Goal: Task Accomplishment & Management: Manage account settings

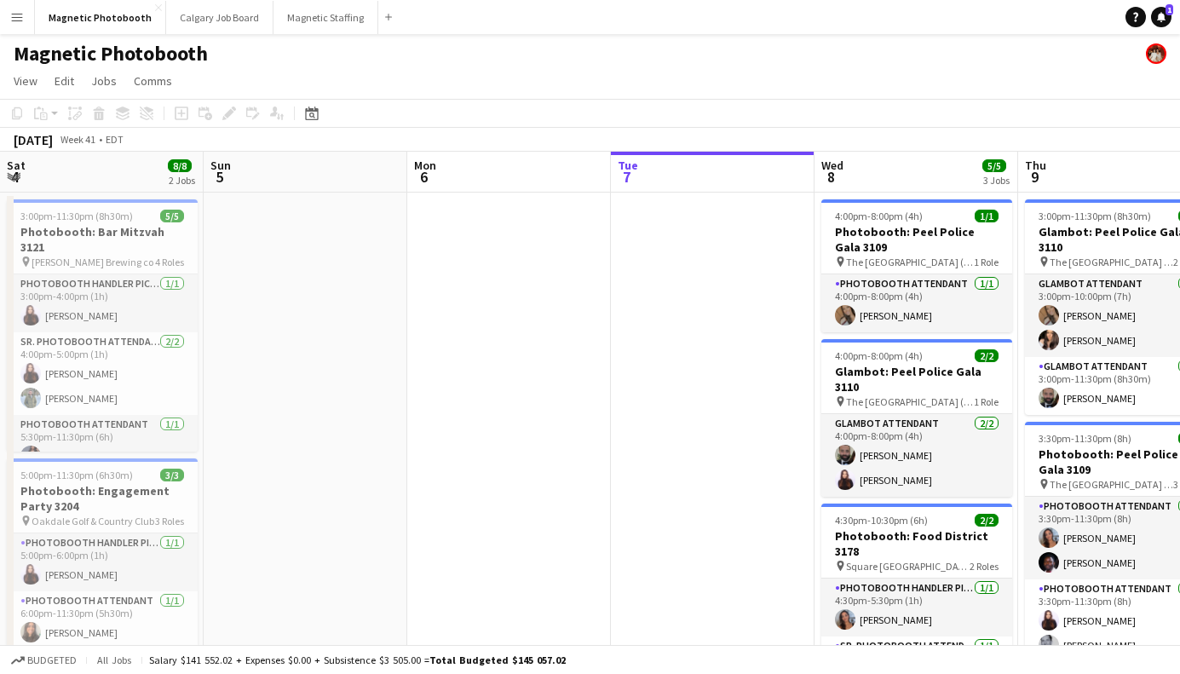
scroll to position [0, 434]
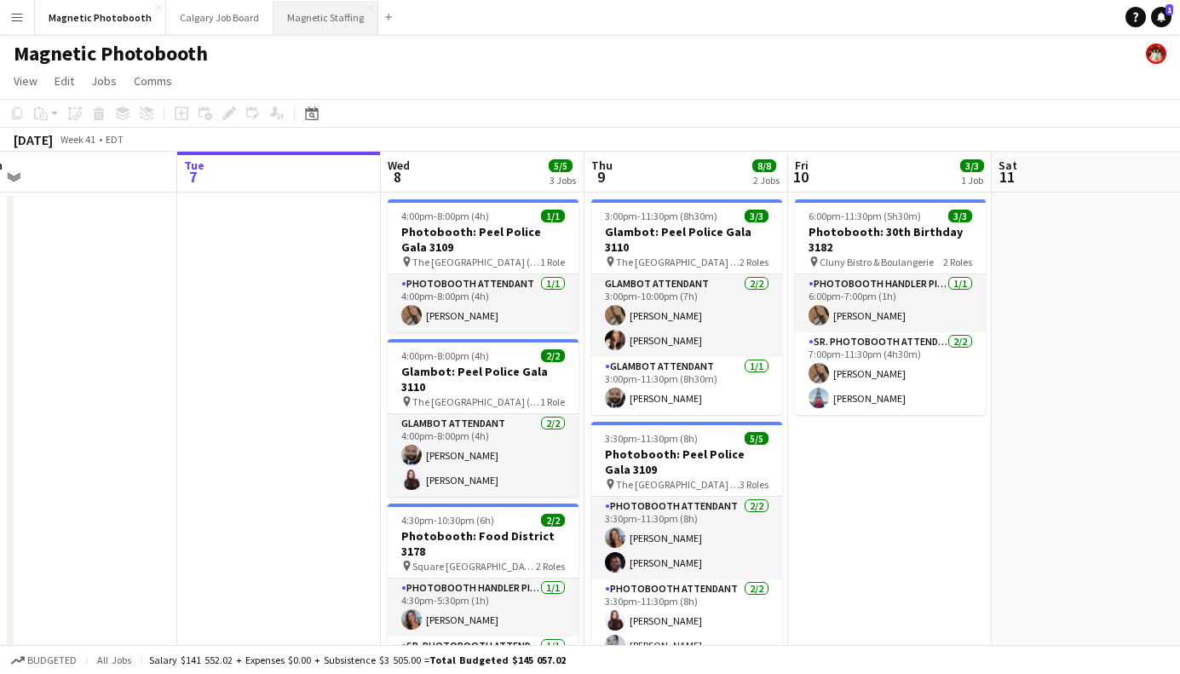
click at [276, 26] on button "Magnetic Staffing Close" at bounding box center [325, 17] width 105 height 33
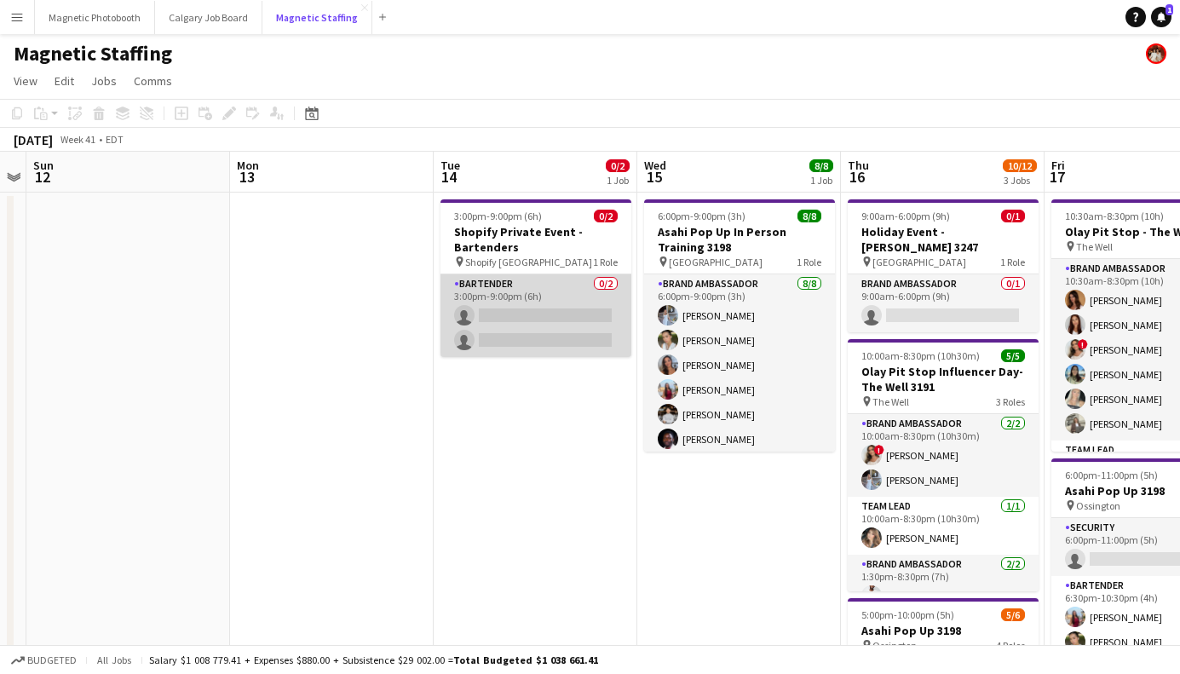
scroll to position [0, 596]
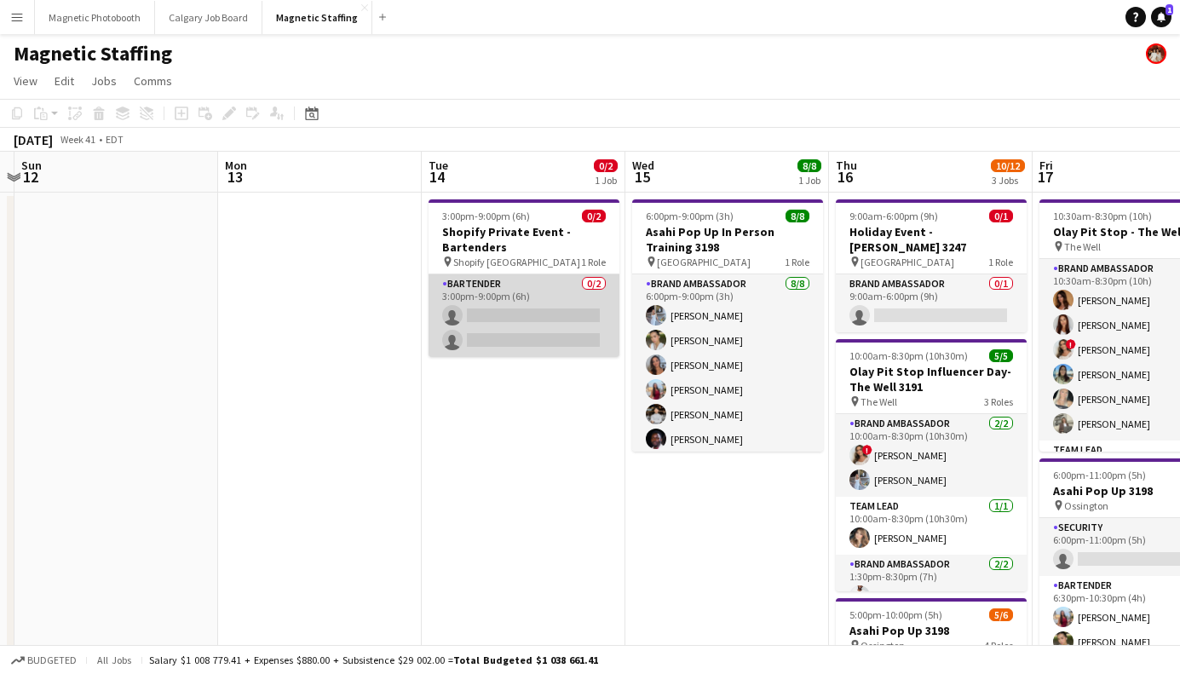
click at [545, 325] on app-card-role "Bartender 0/2 3:00pm-9:00pm (6h) single-neutral-actions single-neutral-actions" at bounding box center [524, 315] width 191 height 83
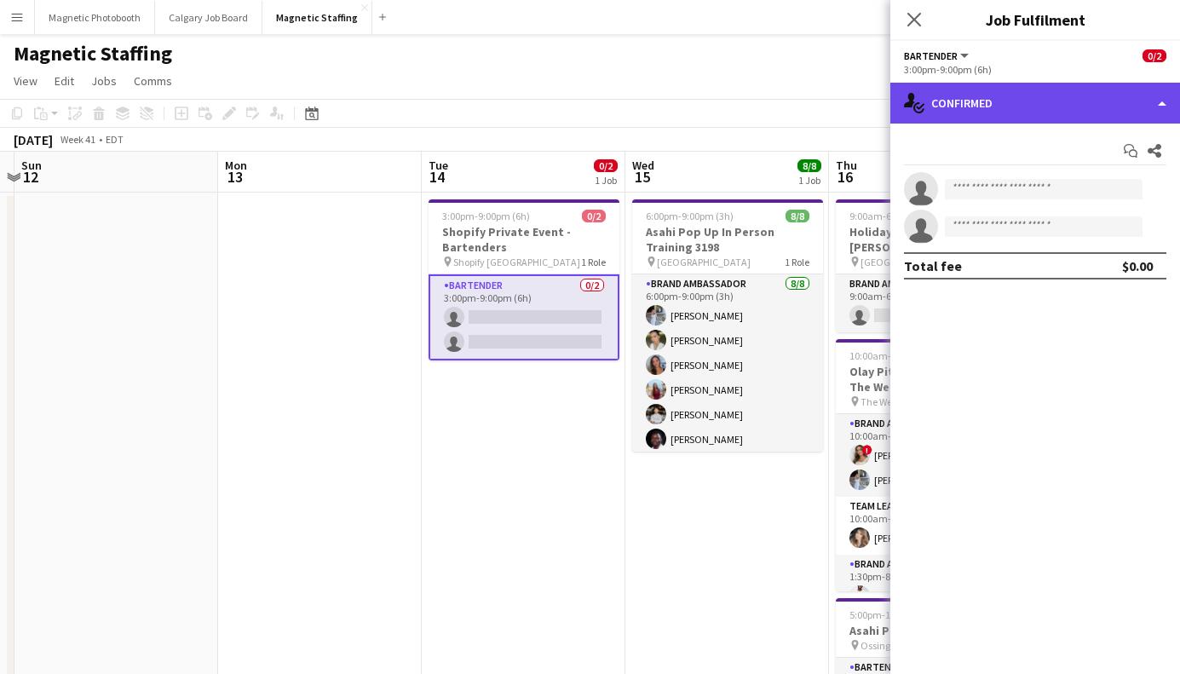
click at [1010, 89] on div "single-neutral-actions-check-2 Confirmed" at bounding box center [1035, 103] width 290 height 41
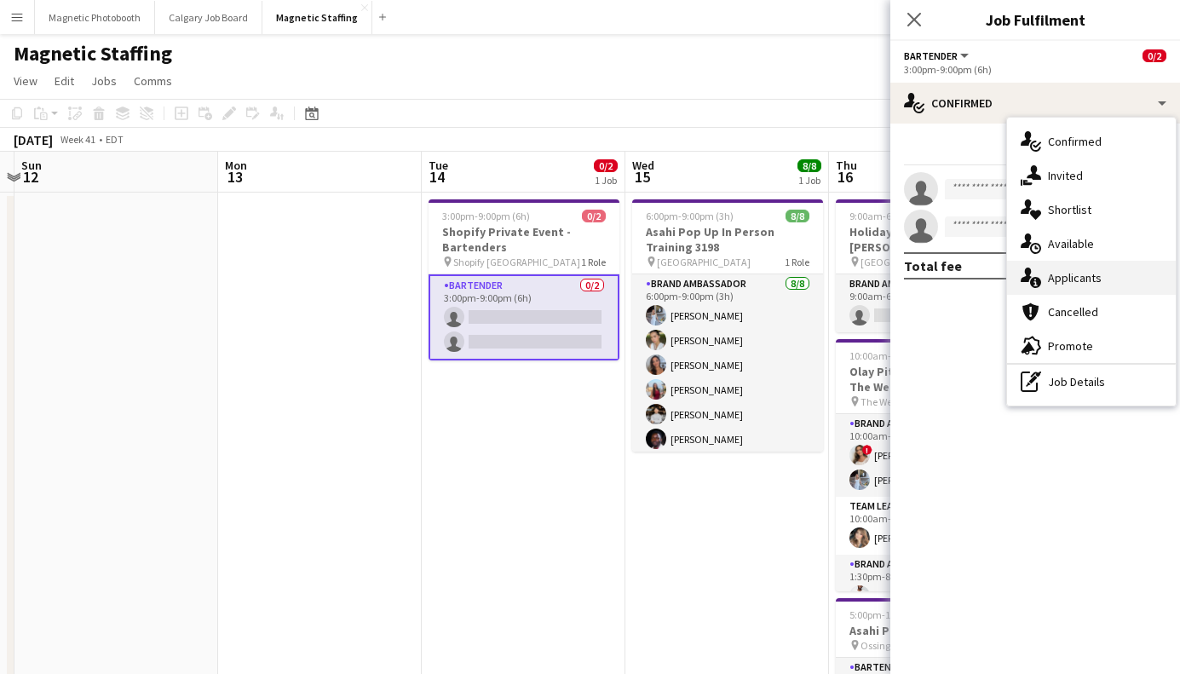
click at [1079, 273] on span "Applicants" at bounding box center [1075, 277] width 54 height 15
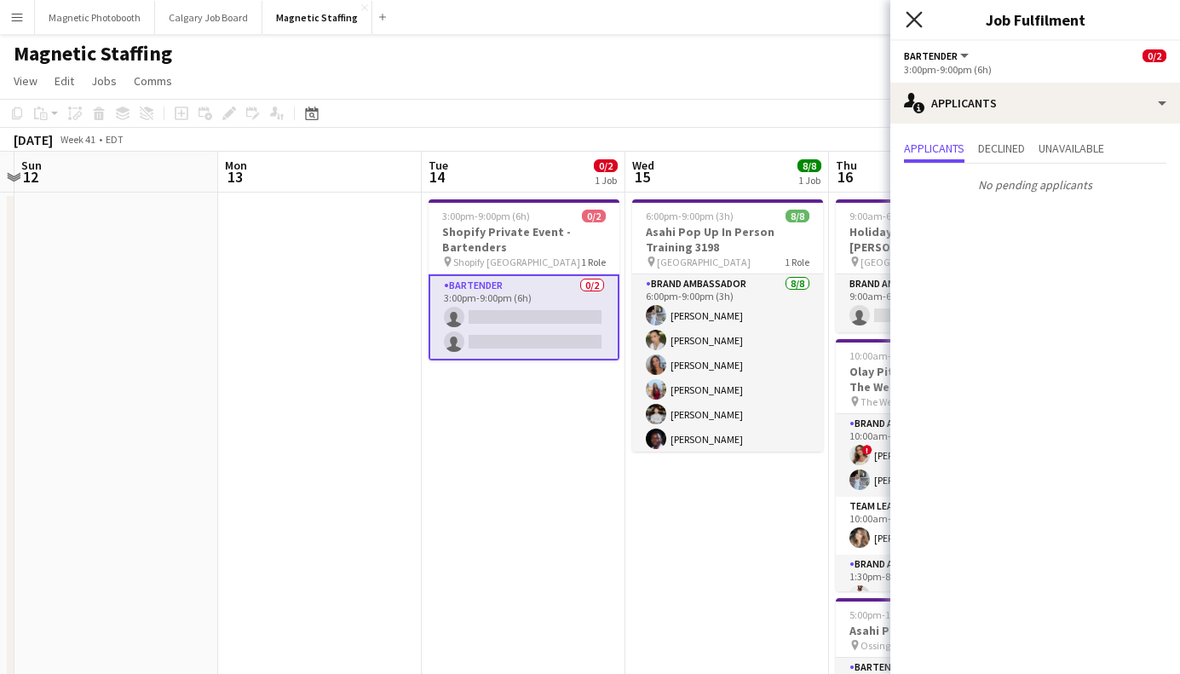
click at [911, 23] on icon at bounding box center [914, 19] width 16 height 16
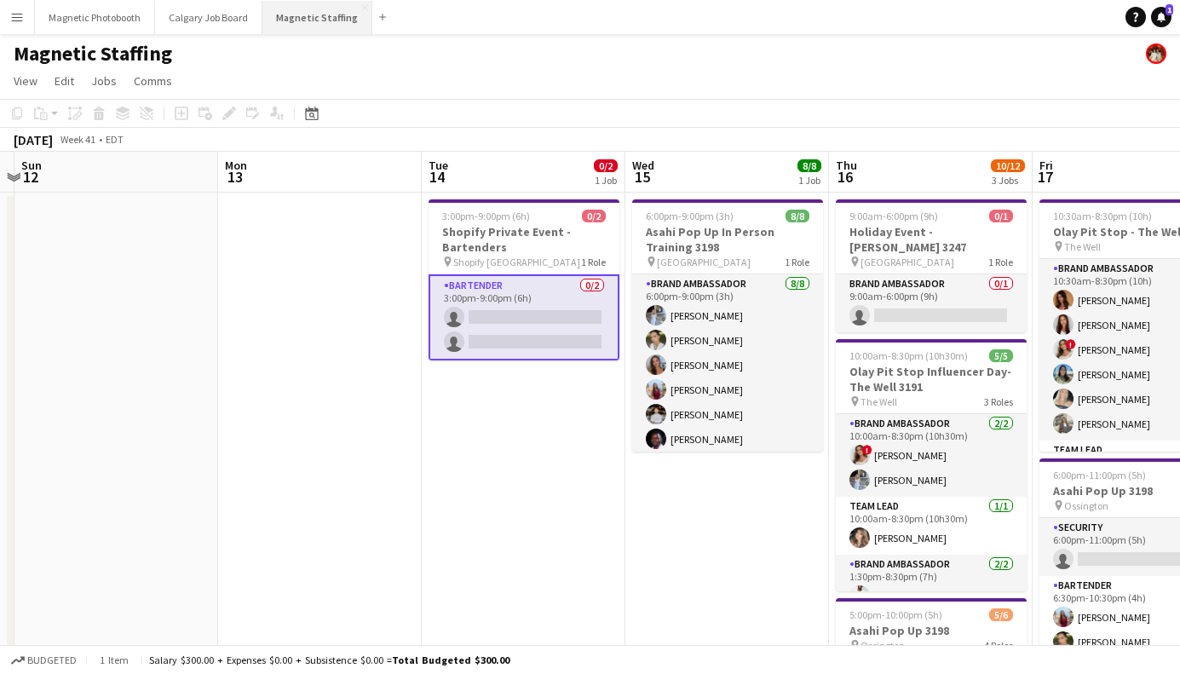
click at [302, 18] on button "Magnetic Staffing Close" at bounding box center [317, 17] width 110 height 33
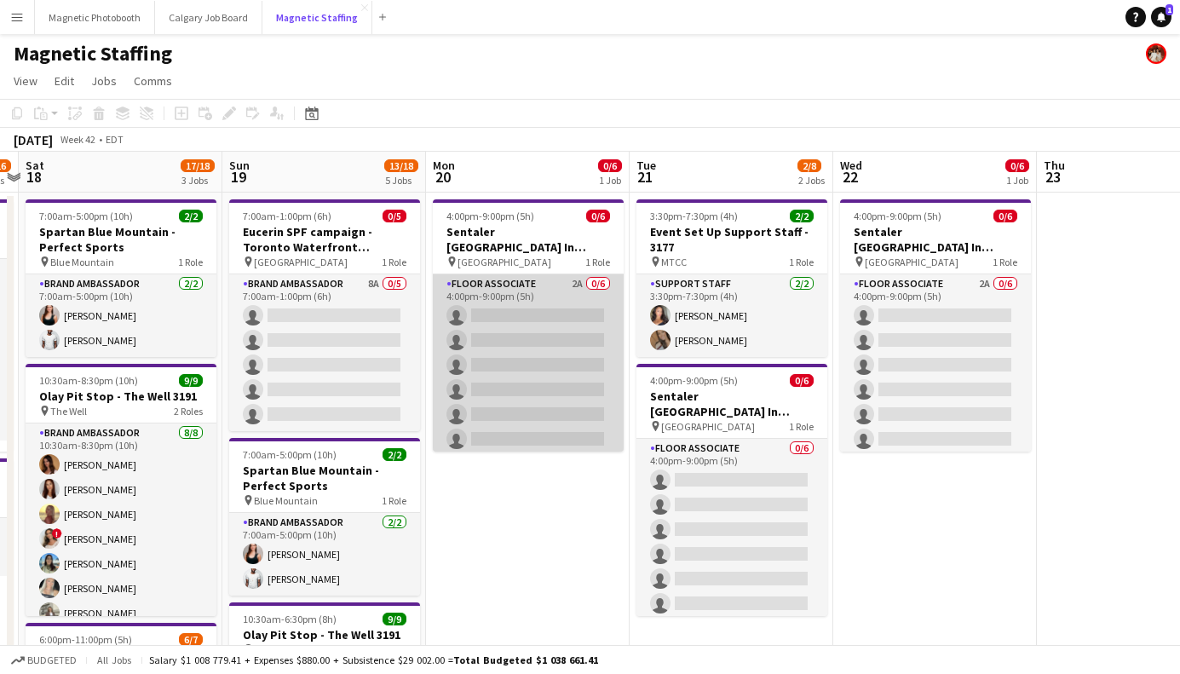
scroll to position [0, 607]
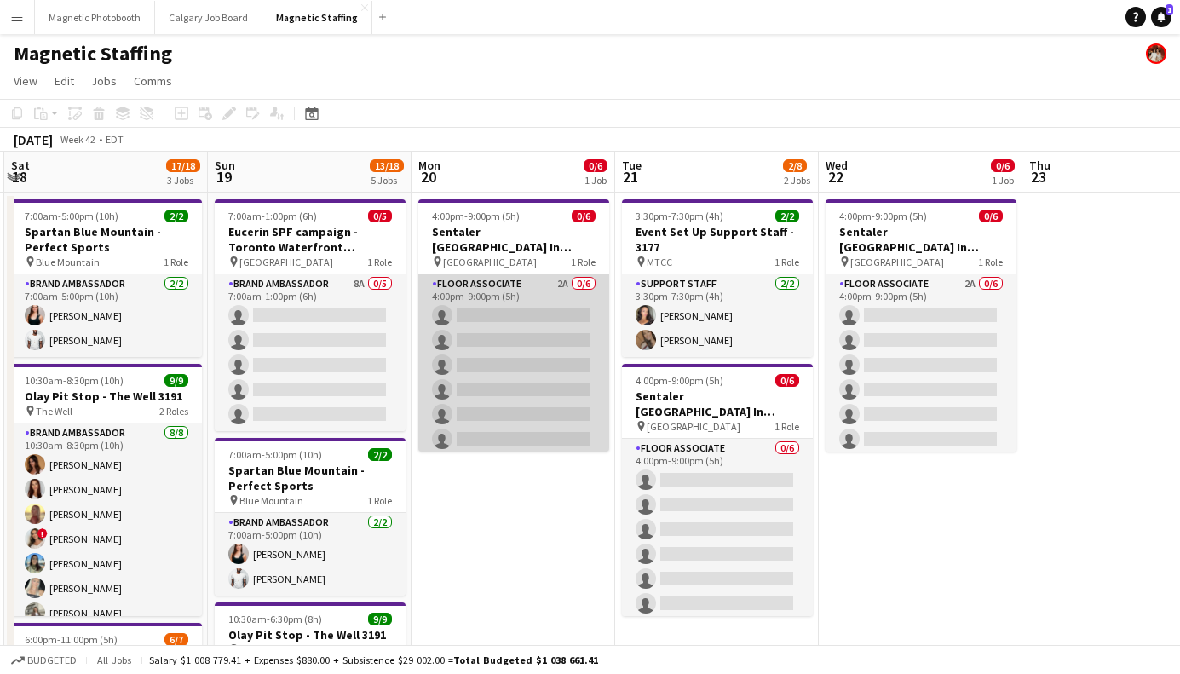
click at [561, 369] on app-card-role "Floor Associate 2A 0/6 4:00pm-9:00pm (5h) single-neutral-actions single-neutral…" at bounding box center [513, 364] width 191 height 181
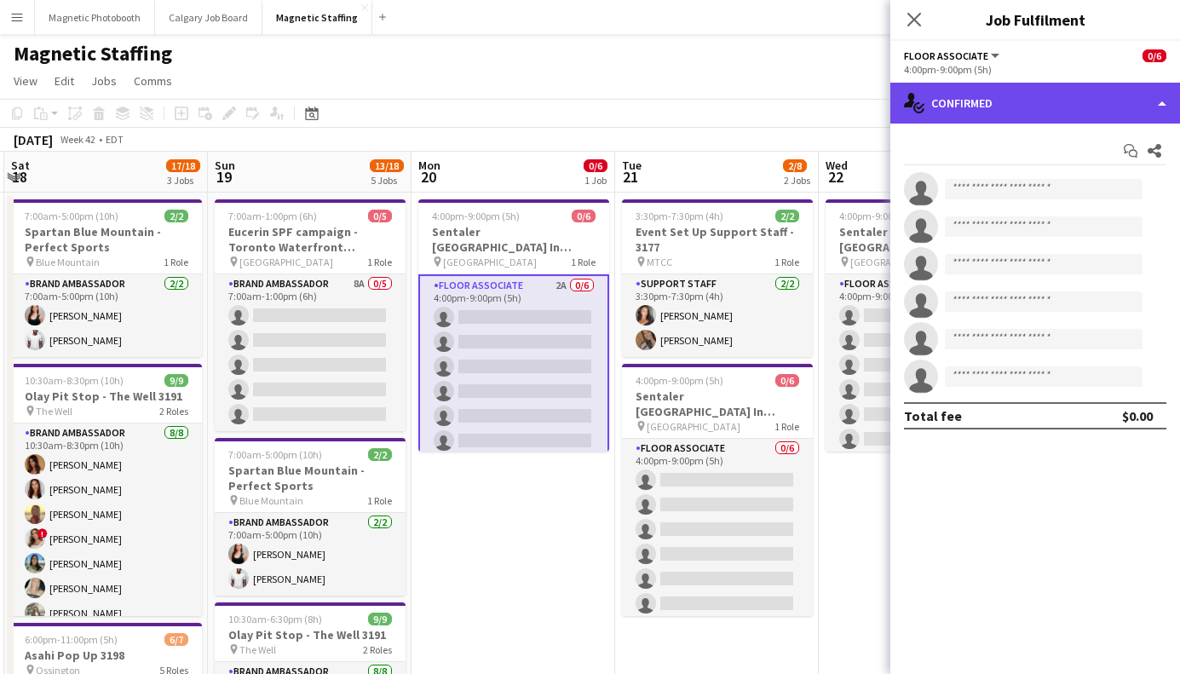
click at [976, 114] on div "single-neutral-actions-check-2 Confirmed" at bounding box center [1035, 103] width 290 height 41
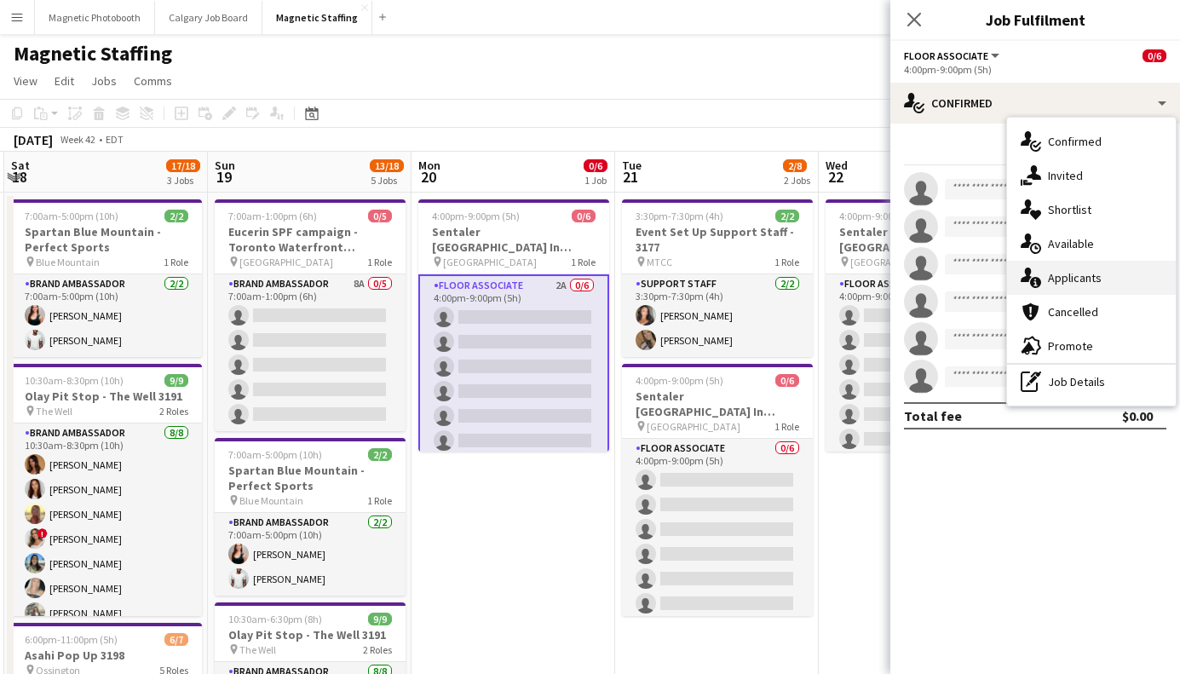
click at [1039, 263] on div "single-neutral-actions-information Applicants" at bounding box center [1091, 278] width 169 height 34
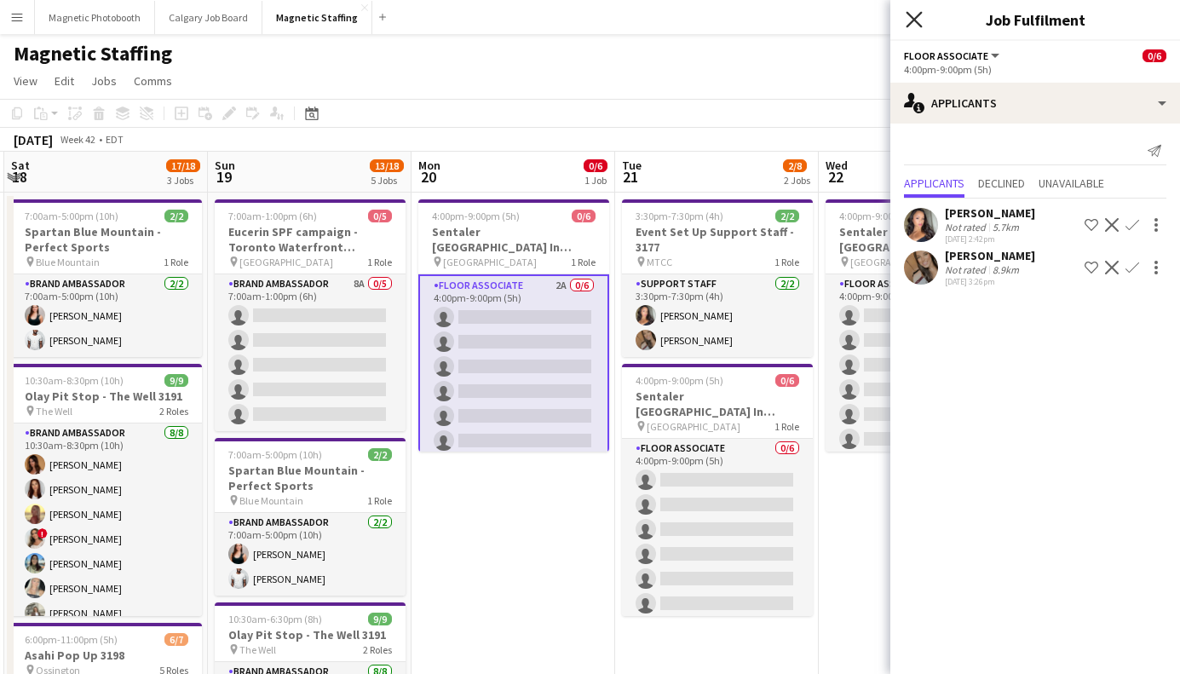
click at [914, 22] on icon "Close pop-in" at bounding box center [914, 19] width 16 height 16
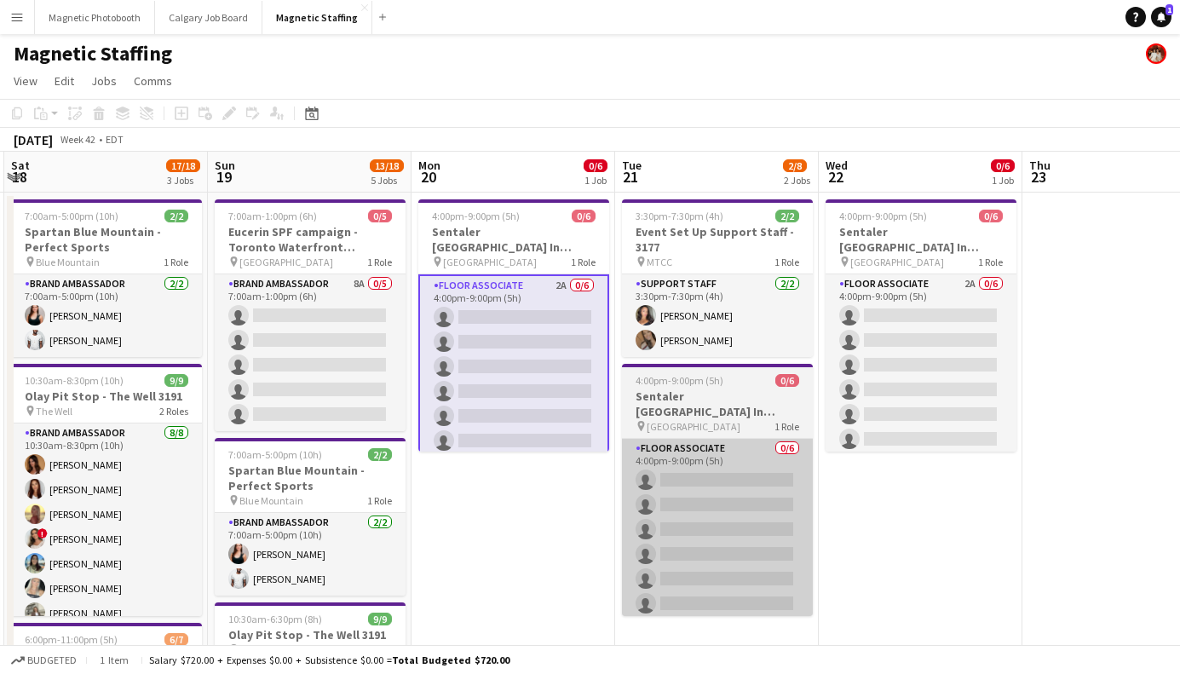
click at [697, 549] on app-card-role "Floor Associate 0/6 4:00pm-9:00pm (5h) single-neutral-actions single-neutral-ac…" at bounding box center [717, 529] width 191 height 181
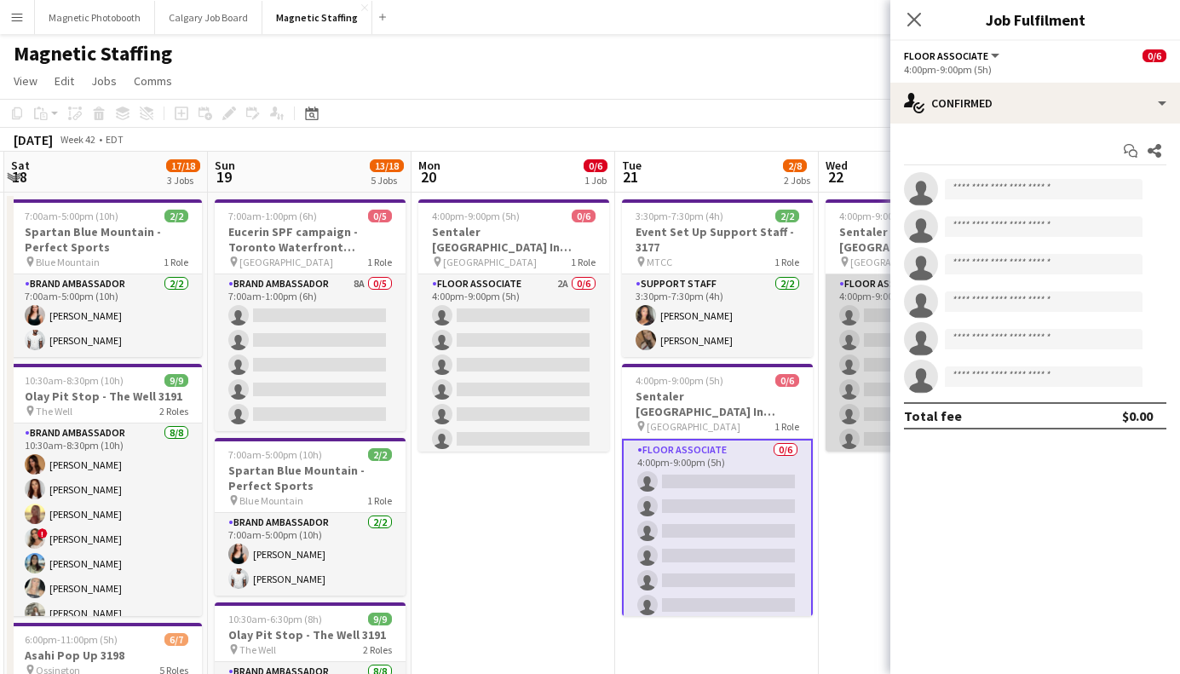
click at [865, 342] on app-card-role "Floor Associate 2A 0/6 4:00pm-9:00pm (5h) single-neutral-actions single-neutral…" at bounding box center [921, 364] width 191 height 181
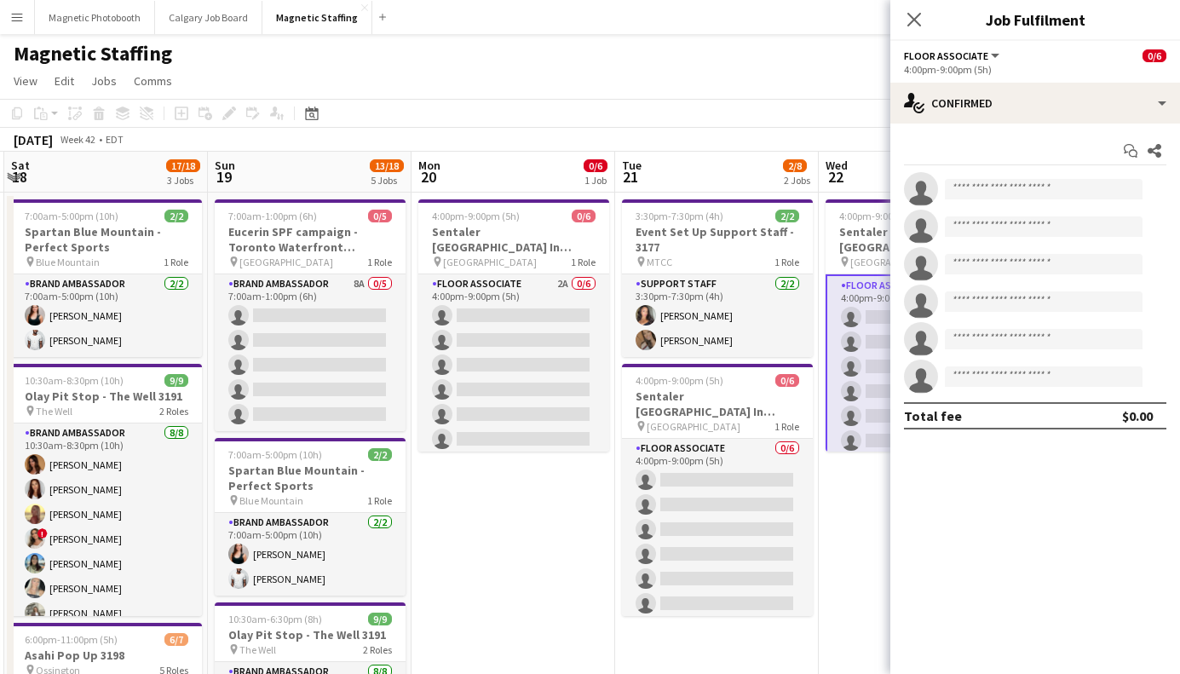
click at [1049, 62] on div "Floor Associate All roles Floor Associate 0/6" at bounding box center [1035, 55] width 262 height 15
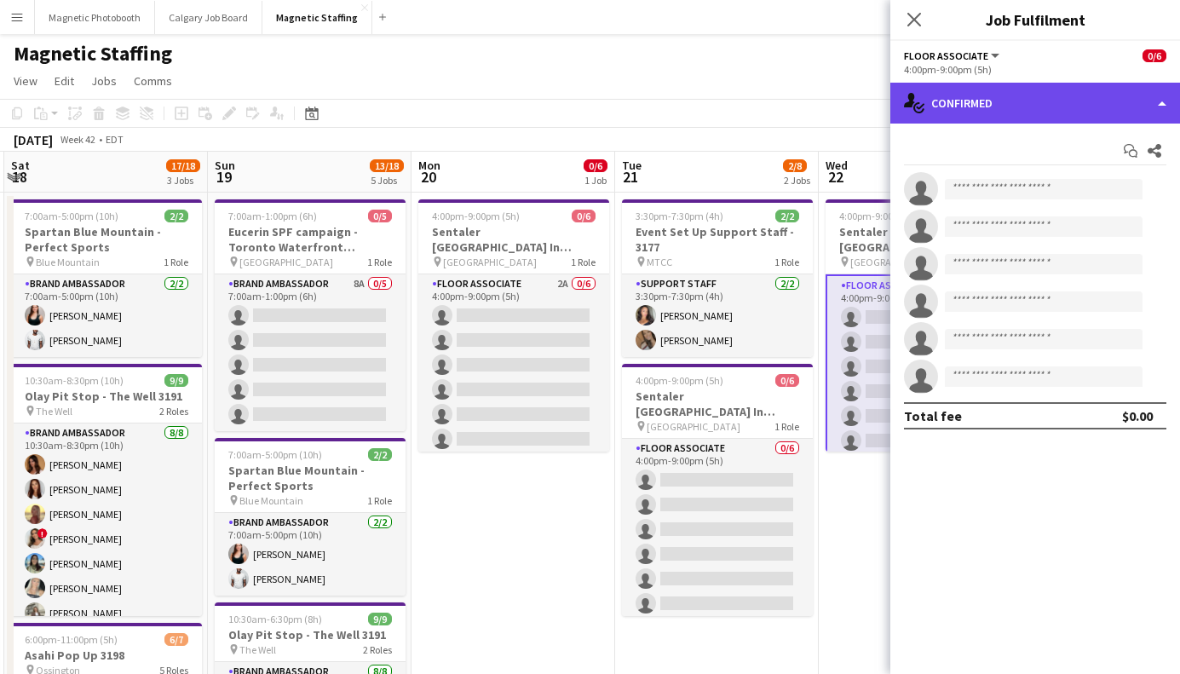
click at [1045, 107] on div "single-neutral-actions-check-2 Confirmed" at bounding box center [1035, 103] width 290 height 41
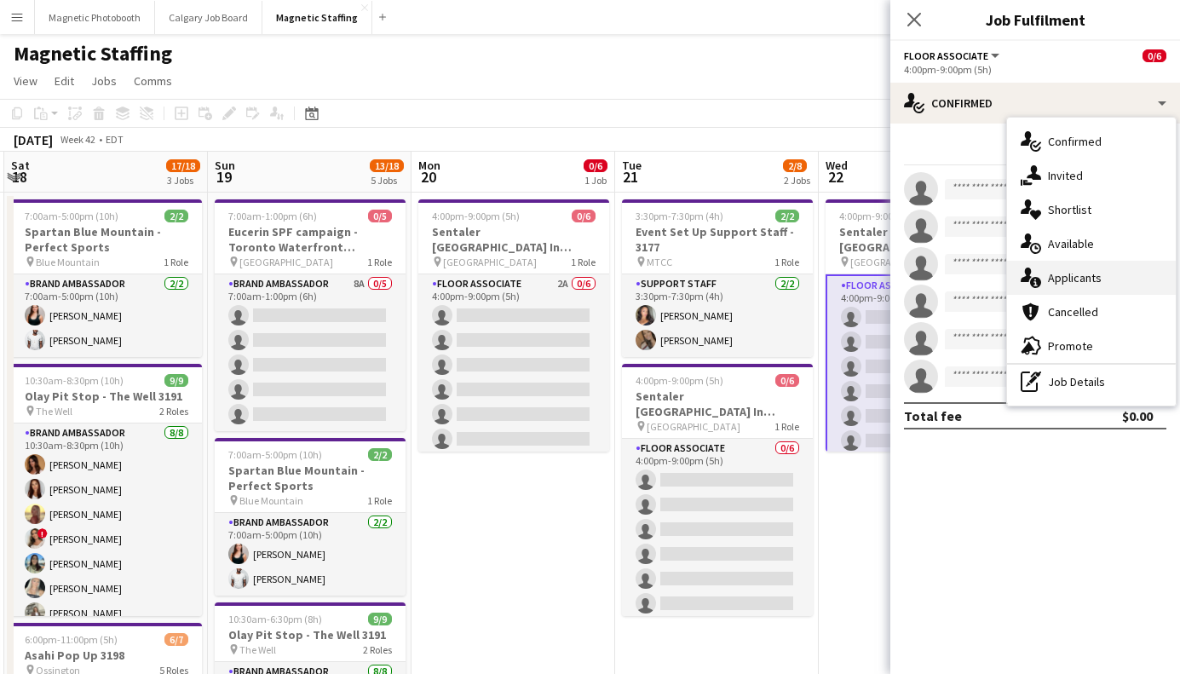
click at [1085, 285] on div "single-neutral-actions-information Applicants" at bounding box center [1091, 278] width 169 height 34
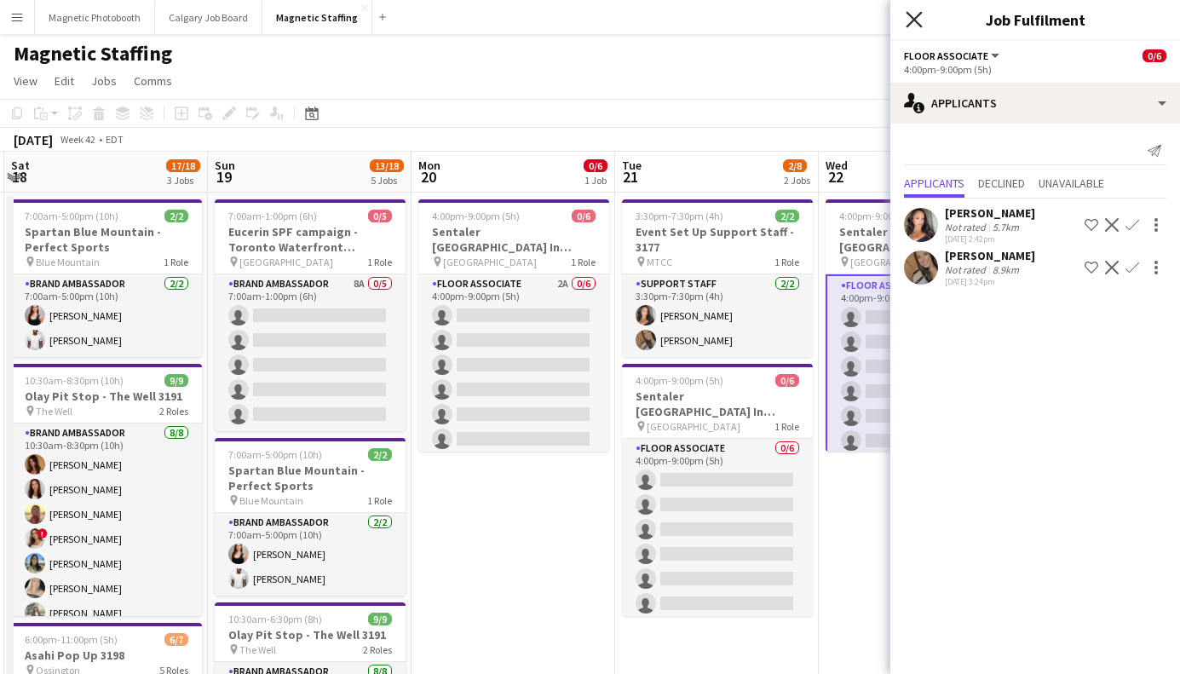
click at [919, 26] on icon at bounding box center [914, 19] width 16 height 16
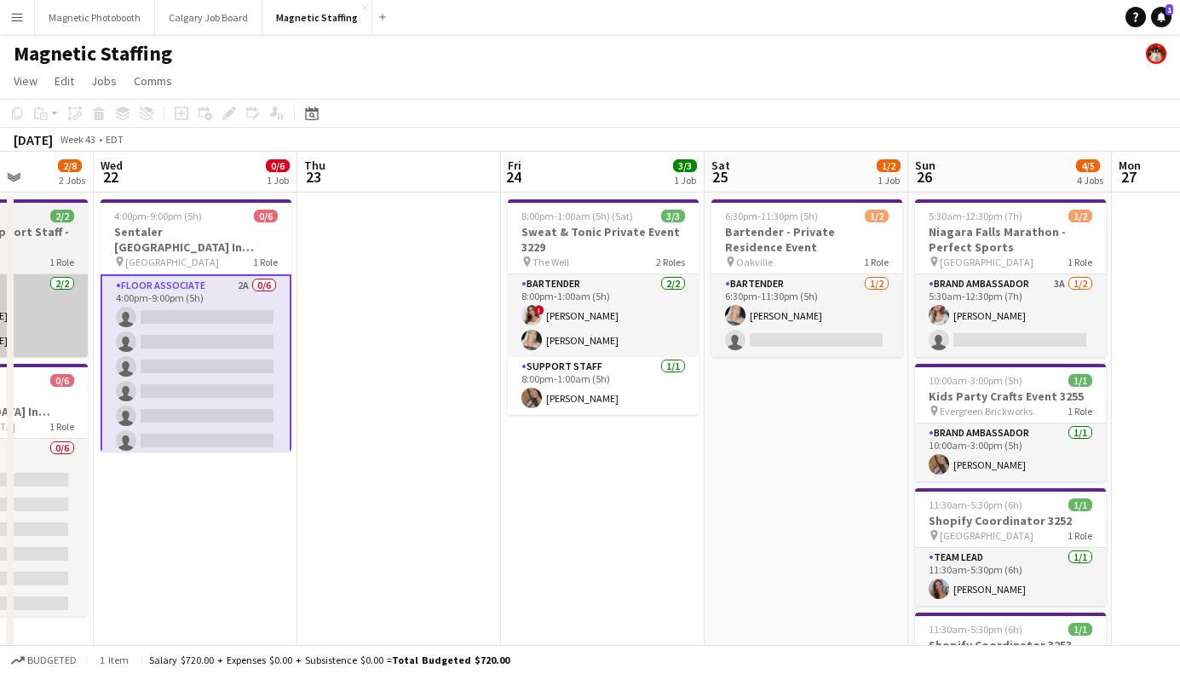
scroll to position [0, 553]
